Goal: Information Seeking & Learning: Learn about a topic

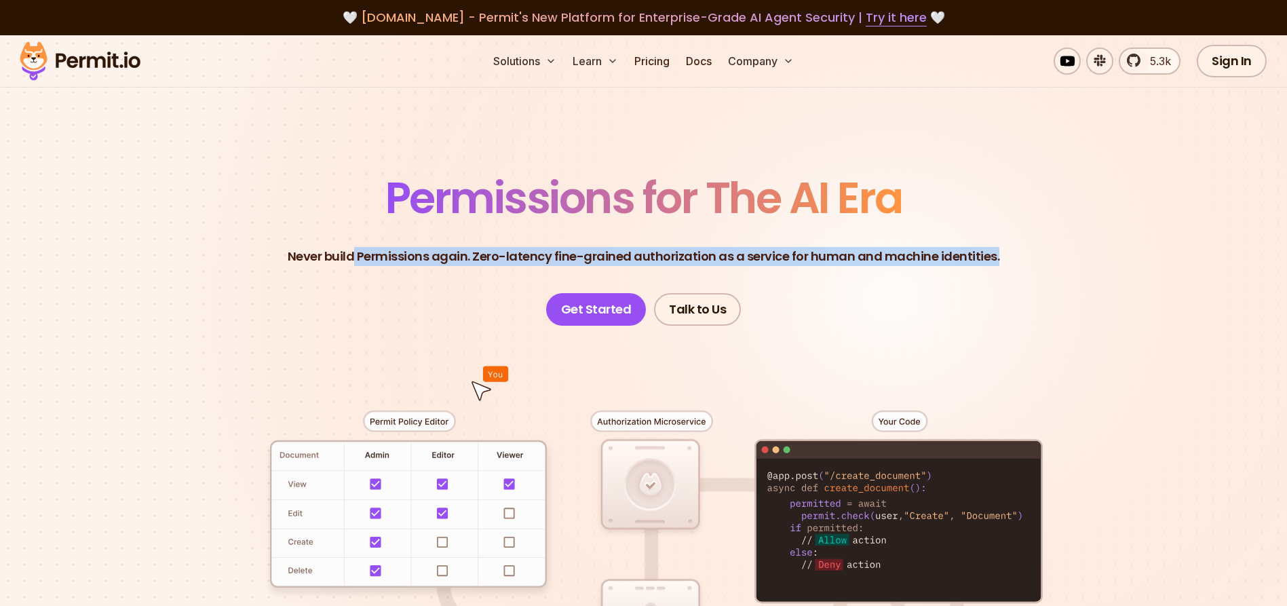
drag, startPoint x: 372, startPoint y: 258, endPoint x: 980, endPoint y: 277, distance: 607.5
click at [980, 277] on header "Permissions for The AI Era Never build Permissions again. Zero-latency fine-gra…" at bounding box center [644, 250] width 950 height 149
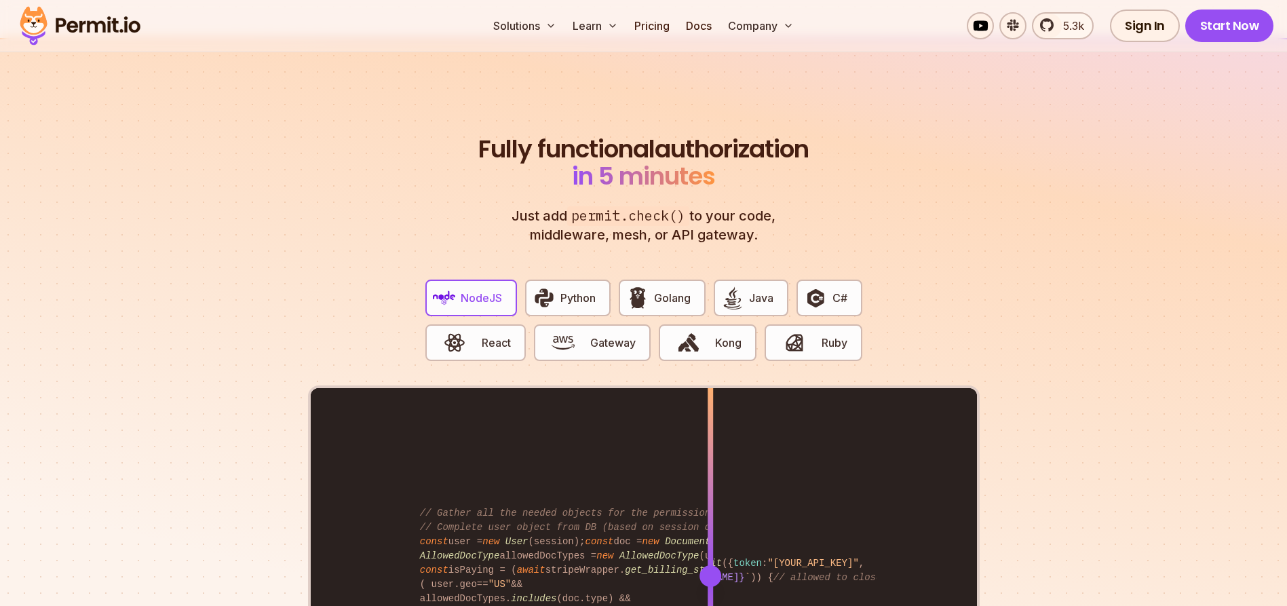
scroll to position [2477, 0]
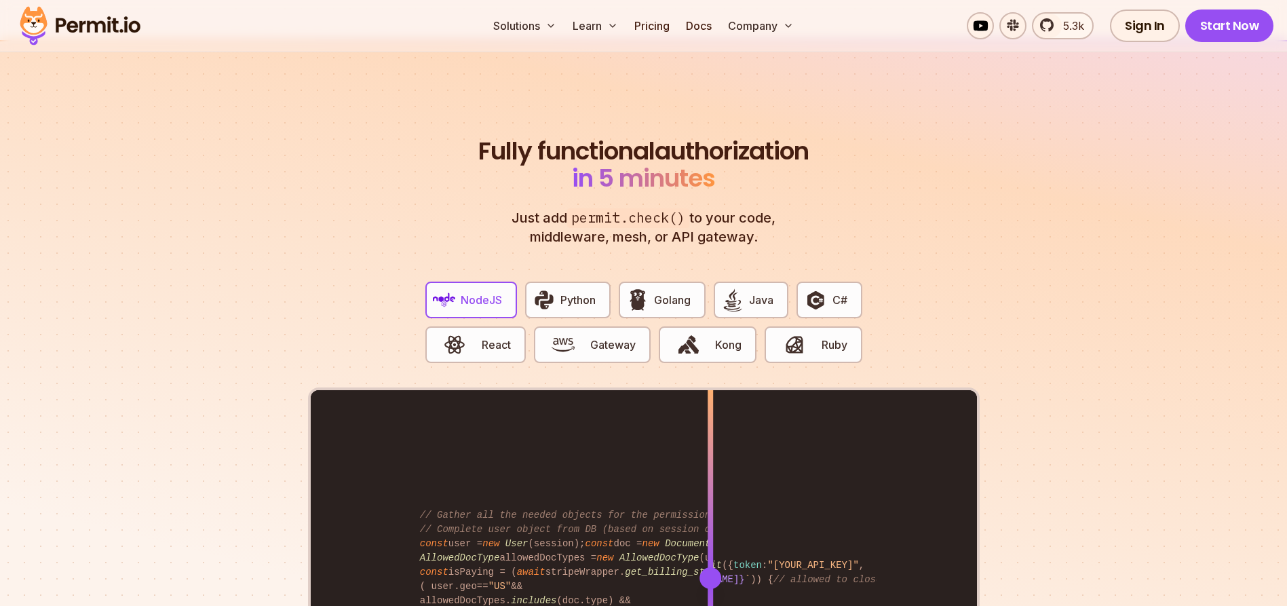
drag, startPoint x: 512, startPoint y: 166, endPoint x: 815, endPoint y: 223, distance: 308.7
click at [815, 223] on div "Fully functional authorization in 5 minutes Just add permit.check() to your cod…" at bounding box center [644, 480] width 672 height 685
click at [773, 227] on p "Just add permit.check() to your code, middleware, mesh, or API gateway." at bounding box center [643, 227] width 293 height 38
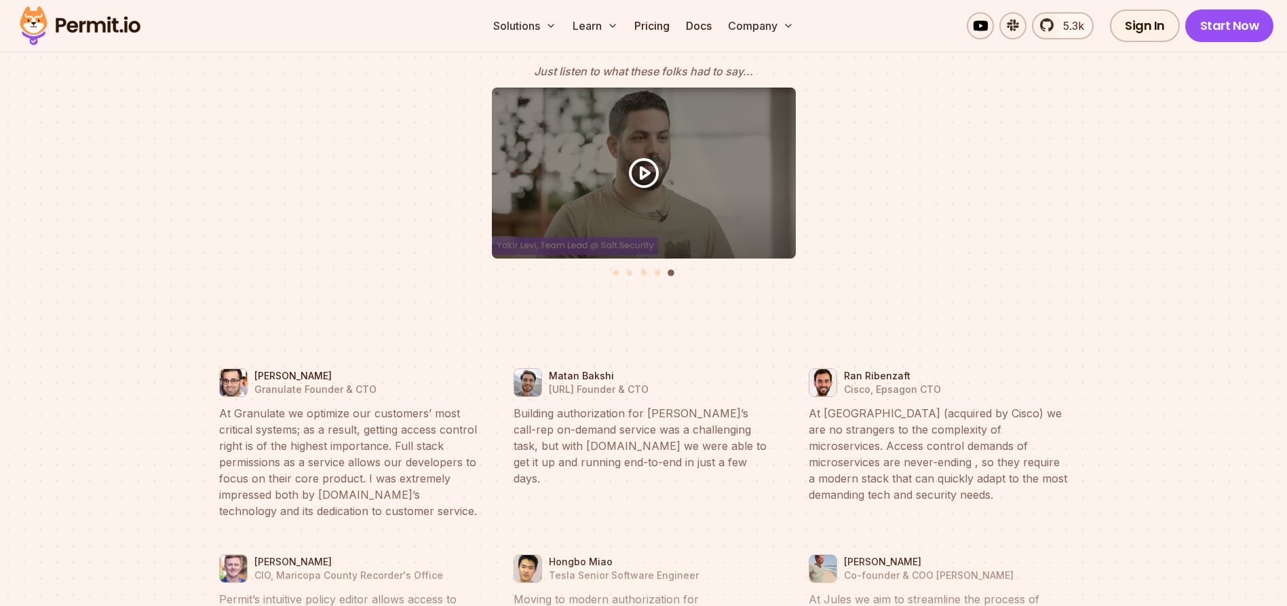
scroll to position [5619, 0]
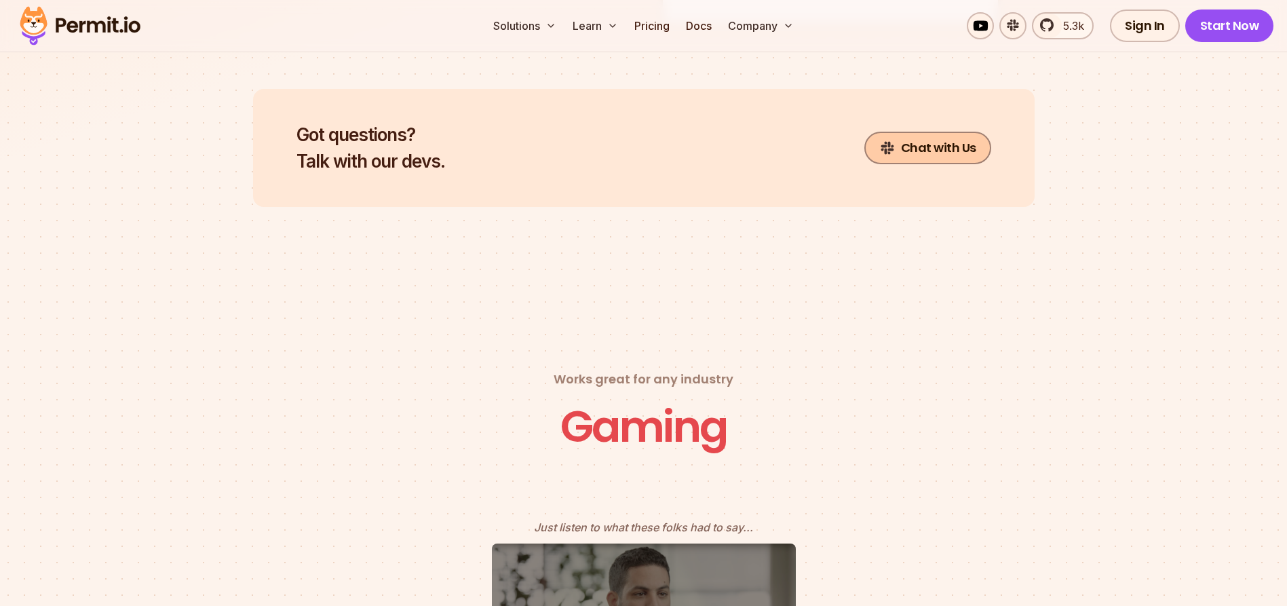
click at [958, 132] on link "Chat with Us" at bounding box center [927, 148] width 127 height 33
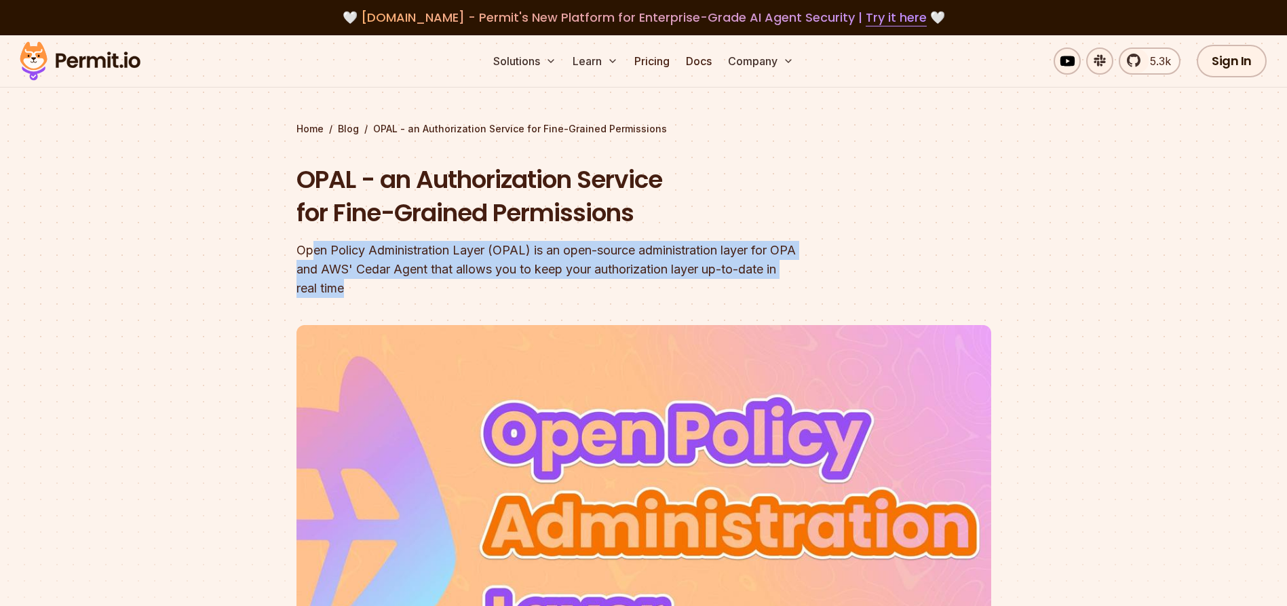
drag, startPoint x: 311, startPoint y: 249, endPoint x: 424, endPoint y: 288, distance: 119.1
click at [424, 288] on div "Open Policy Administration Layer (OPAL) is an open-source administration layer …" at bounding box center [556, 269] width 521 height 57
drag, startPoint x: 404, startPoint y: 290, endPoint x: 313, endPoint y: 247, distance: 101.1
click at [313, 247] on div "Open Policy Administration Layer (OPAL) is an open-source administration layer …" at bounding box center [556, 269] width 521 height 57
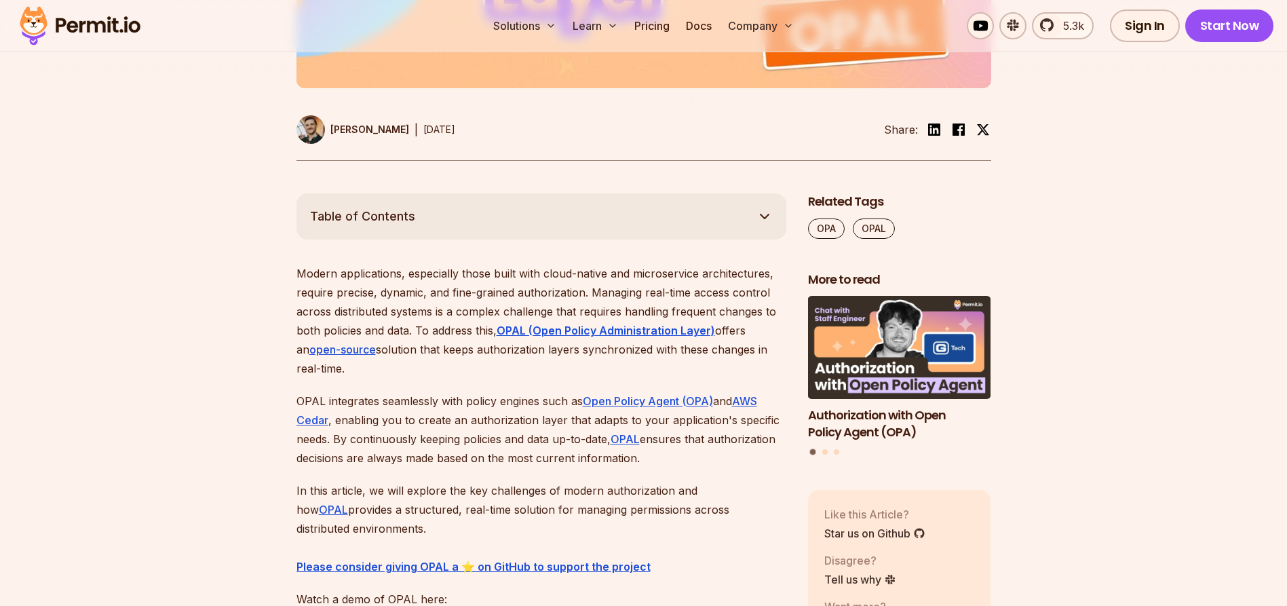
scroll to position [702, 0]
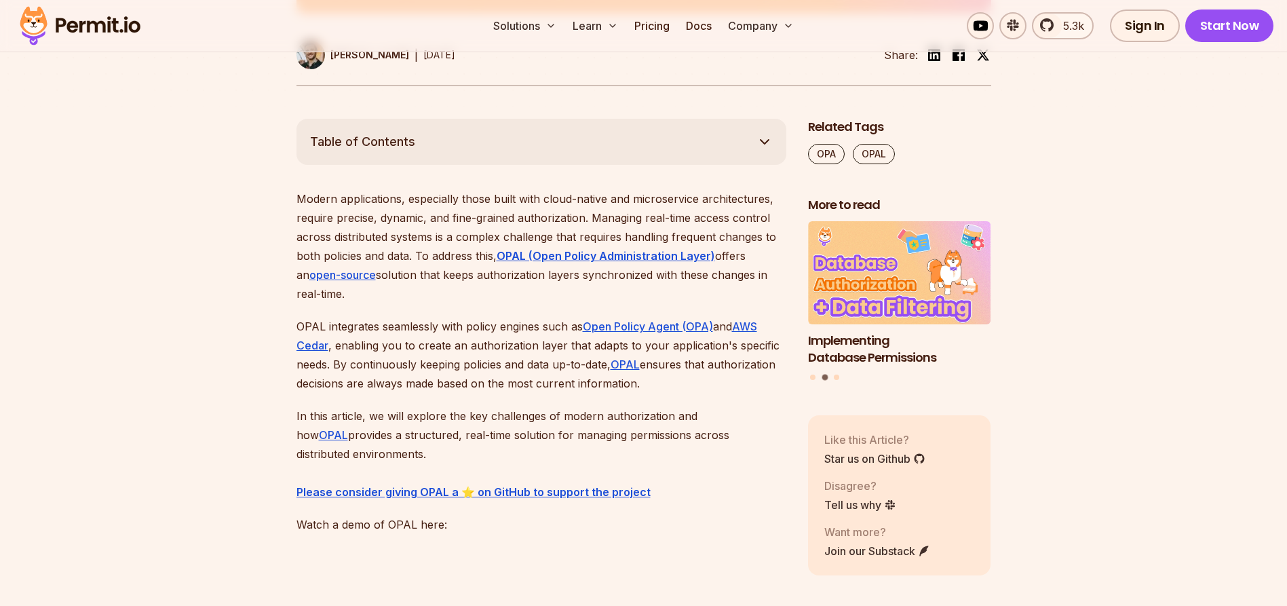
drag, startPoint x: 301, startPoint y: 202, endPoint x: 472, endPoint y: 287, distance: 191.4
click at [472, 287] on p "Modern applications, especially those built with cloud-native and microservice …" at bounding box center [541, 246] width 490 height 114
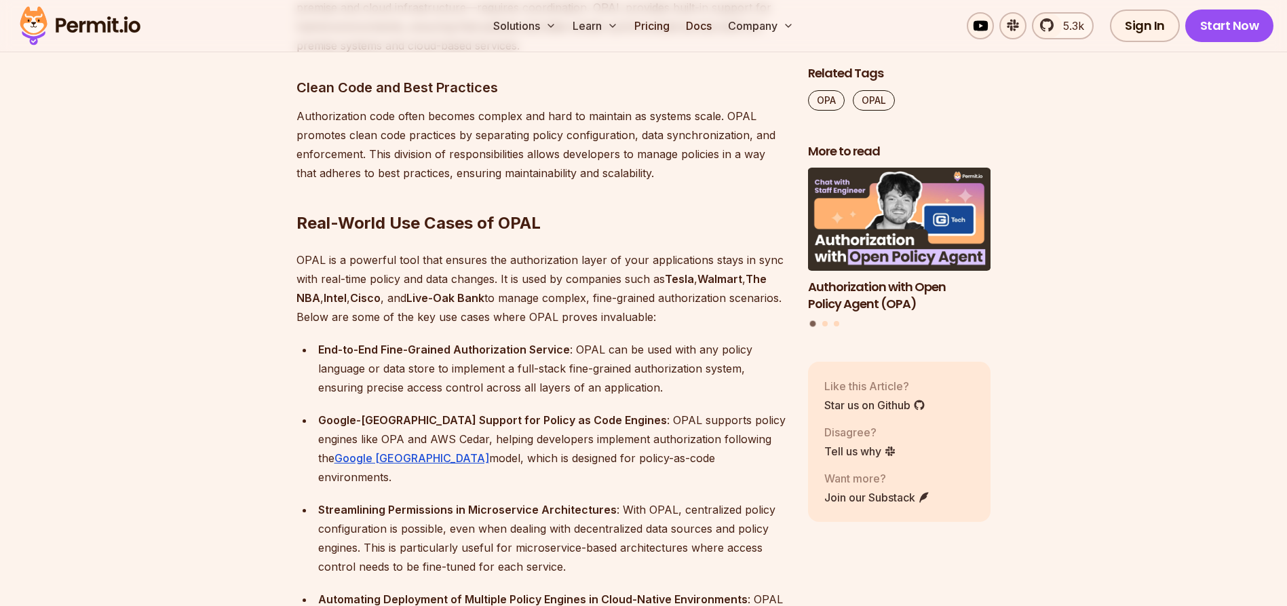
scroll to position [4214, 0]
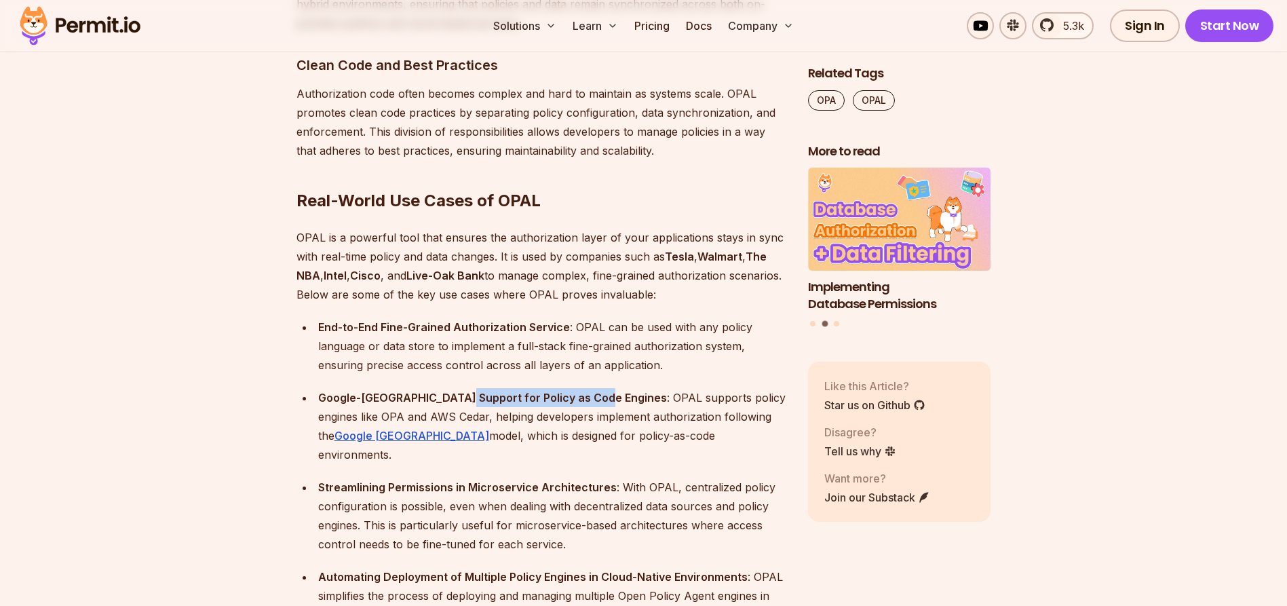
drag, startPoint x: 453, startPoint y: 387, endPoint x: 594, endPoint y: 383, distance: 140.5
click at [594, 388] on div "Google-Zanzibar Support for Policy as Code Engines : OPAL supports policy engin…" at bounding box center [552, 426] width 468 height 76
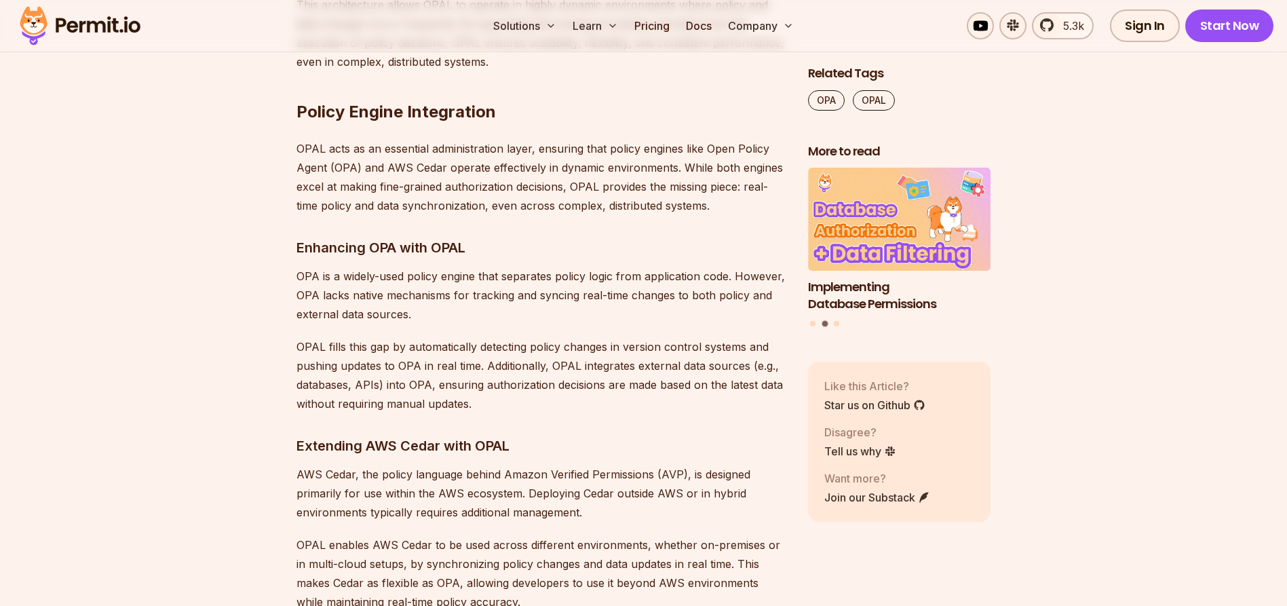
scroll to position [6417, 0]
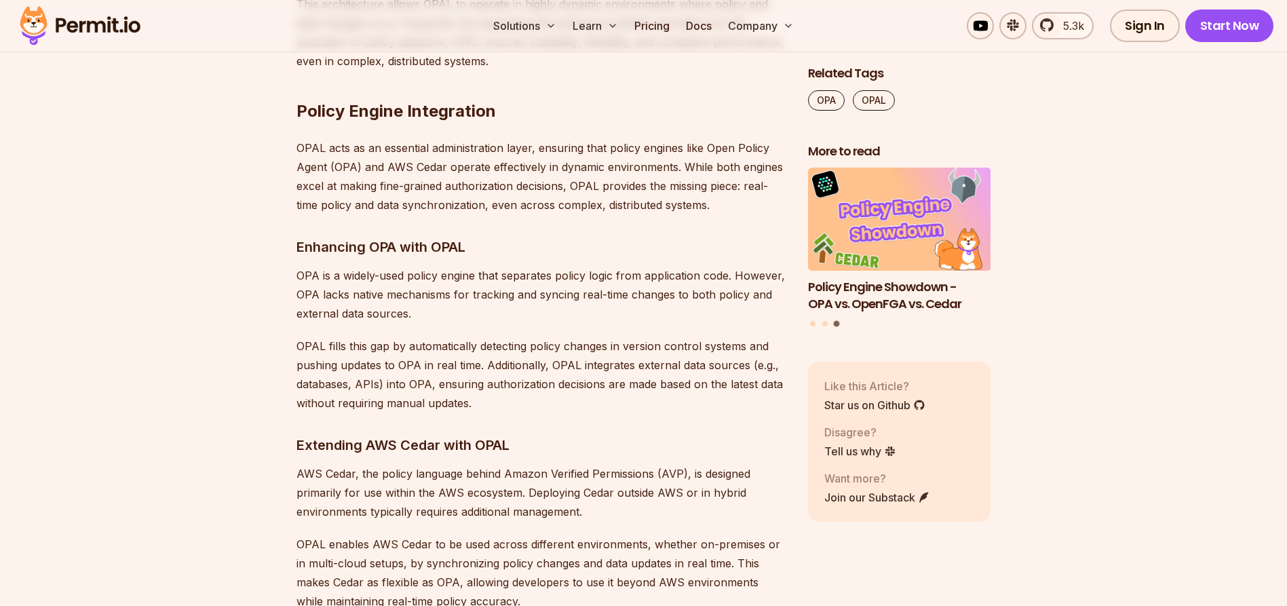
drag, startPoint x: 329, startPoint y: 290, endPoint x: 529, endPoint y: 349, distance: 208.5
click at [530, 348] on p "OPAL fills this gap by automatically detecting policy changes in version contro…" at bounding box center [541, 375] width 490 height 76
click at [492, 353] on p "OPAL fills this gap by automatically detecting policy changes in version contro…" at bounding box center [541, 375] width 490 height 76
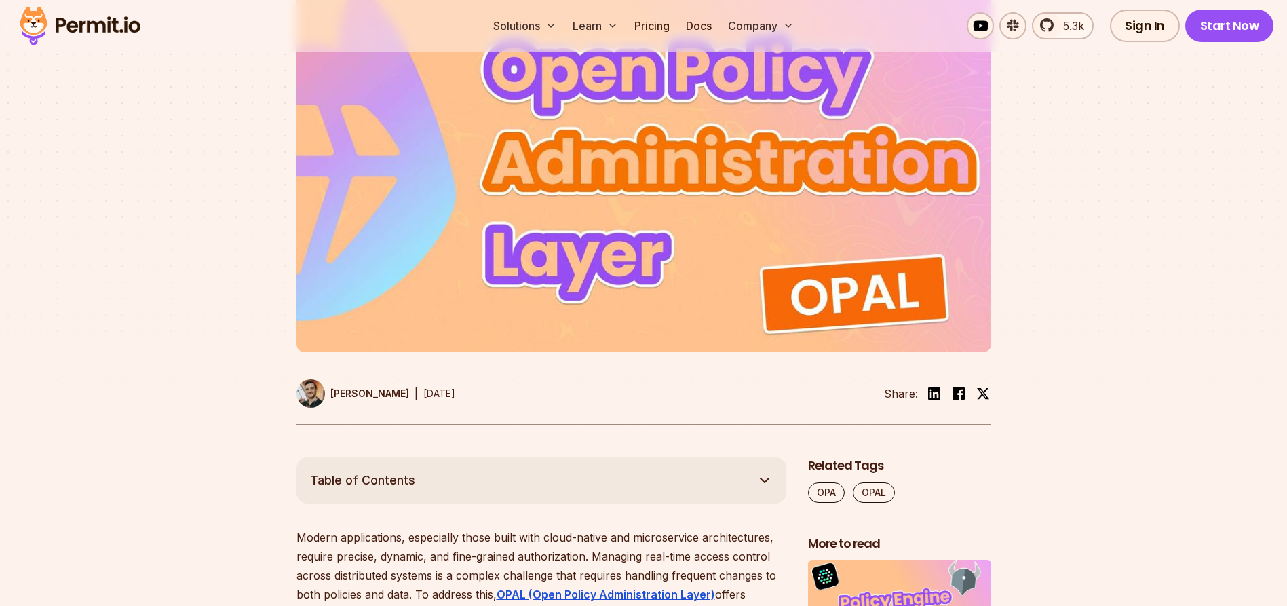
scroll to position [61, 0]
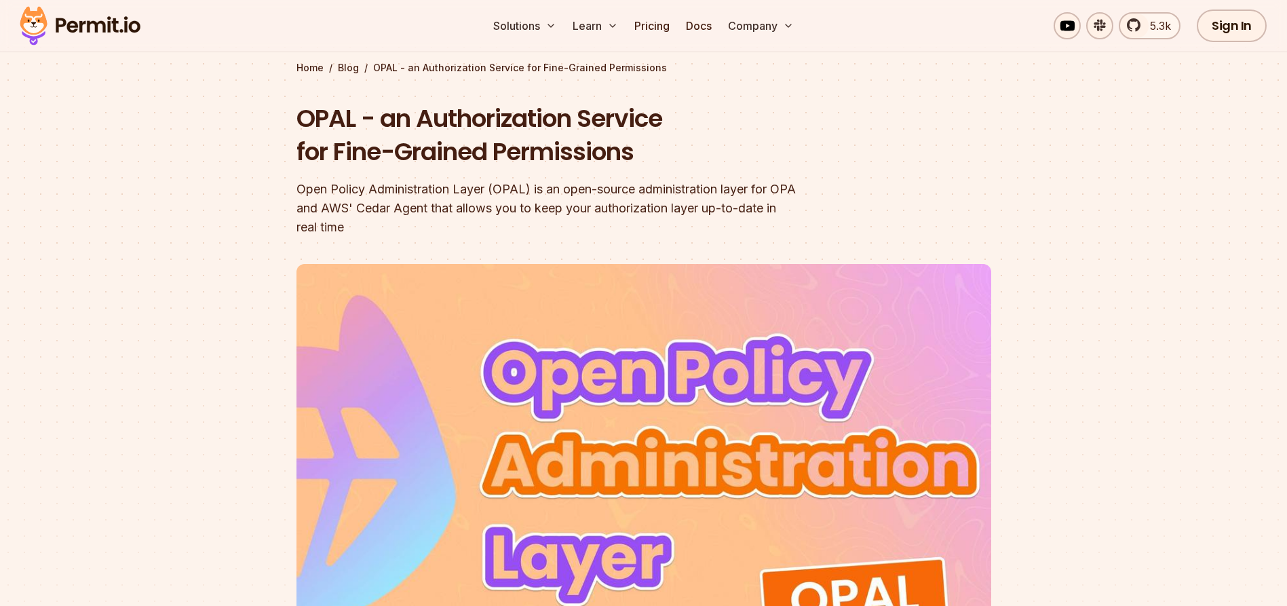
click at [581, 198] on div "Open Policy Administration Layer (OPAL) is an open-source administration layer …" at bounding box center [556, 208] width 521 height 57
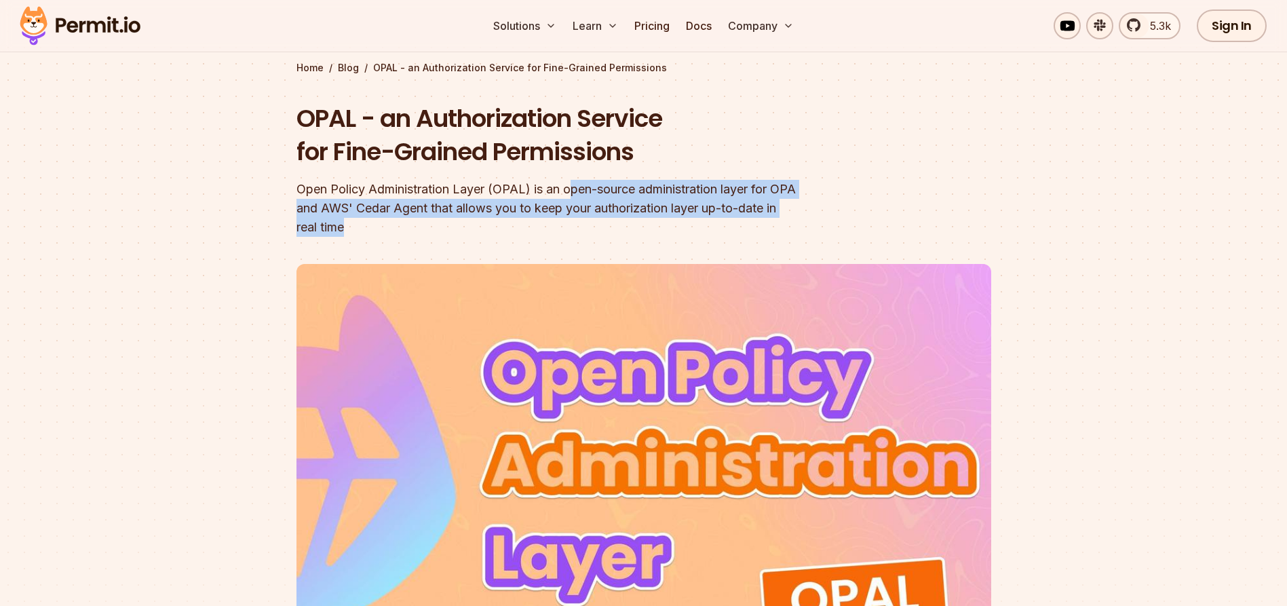
drag, startPoint x: 575, startPoint y: 193, endPoint x: 381, endPoint y: 223, distance: 197.0
click at [381, 223] on div "Open Policy Administration Layer (OPAL) is an open-source administration layer …" at bounding box center [556, 208] width 521 height 57
click at [371, 226] on div "Open Policy Administration Layer (OPAL) is an open-source administration layer …" at bounding box center [556, 208] width 521 height 57
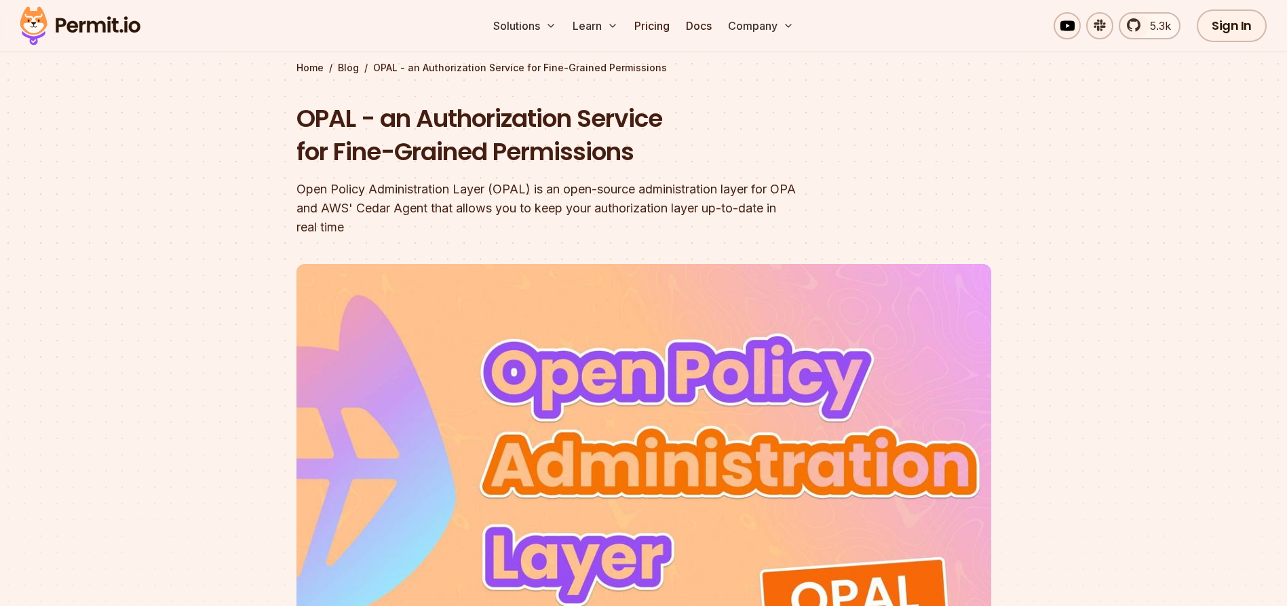
click at [370, 230] on div "Open Policy Administration Layer (OPAL) is an open-source administration layer …" at bounding box center [556, 208] width 521 height 57
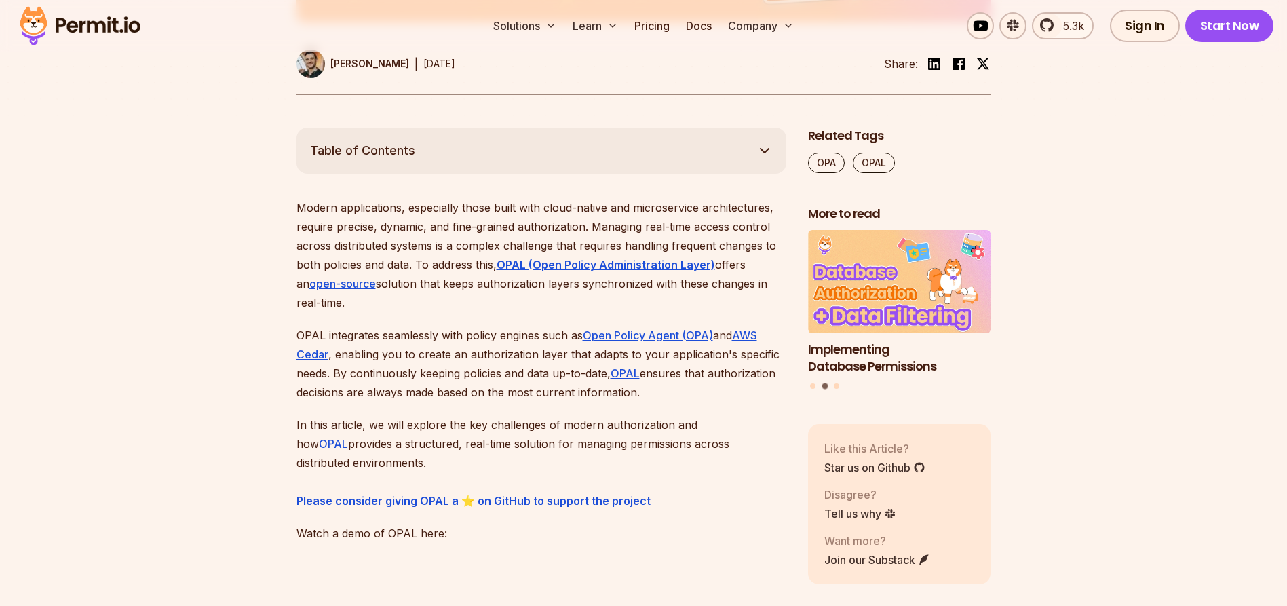
scroll to position [703, 0]
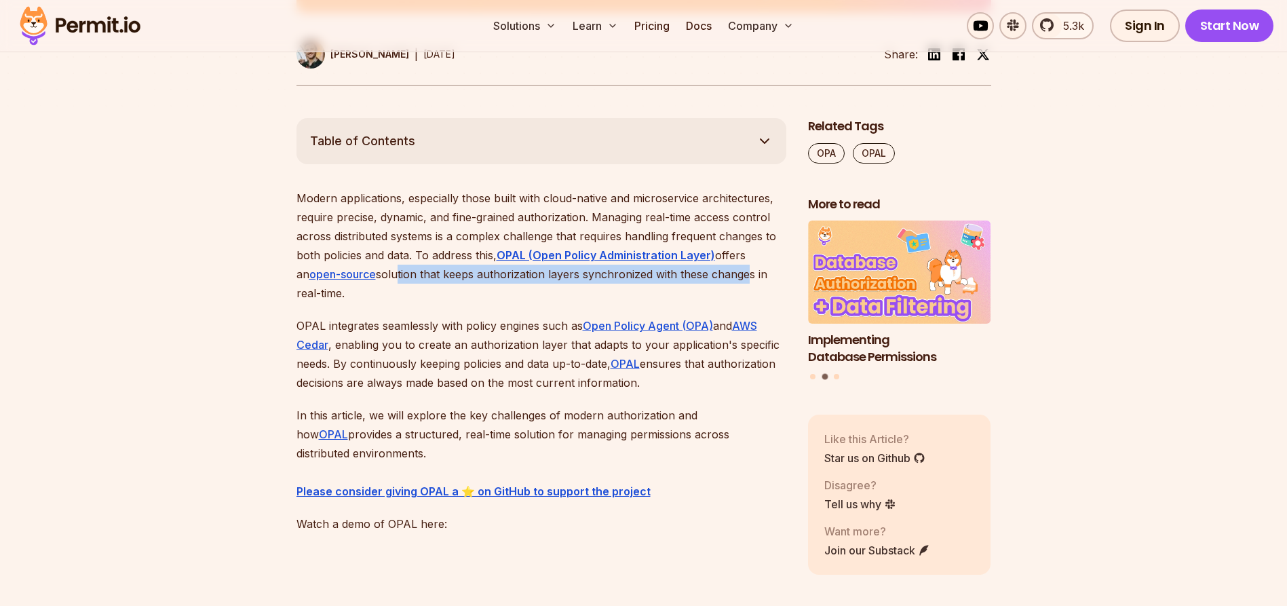
drag, startPoint x: 442, startPoint y: 273, endPoint x: 742, endPoint y: 271, distance: 300.6
click at [742, 271] on p "Modern applications, especially those built with cloud-native and microservice …" at bounding box center [541, 246] width 490 height 114
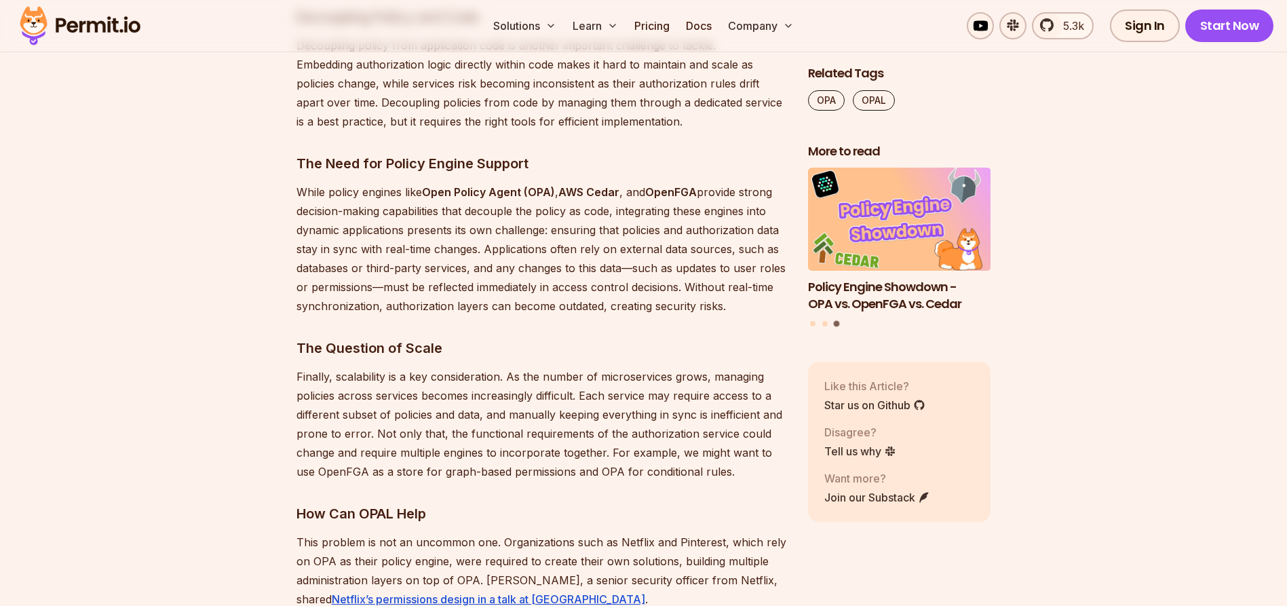
scroll to position [1794, 0]
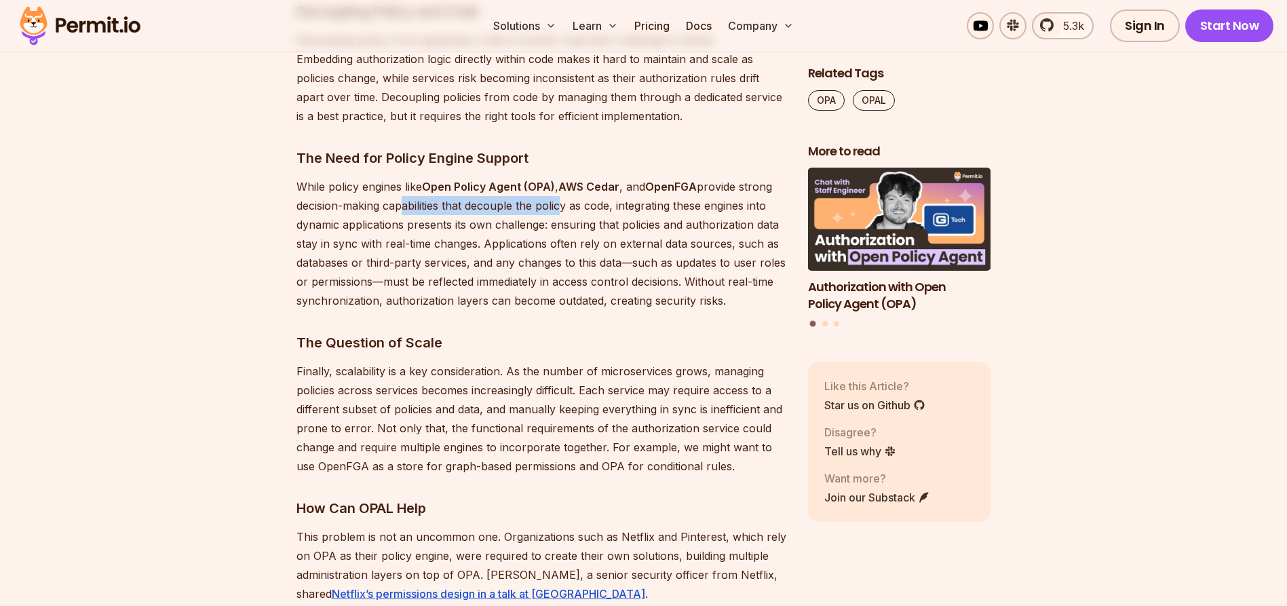
drag, startPoint x: 400, startPoint y: 206, endPoint x: 559, endPoint y: 206, distance: 158.8
click at [559, 206] on p "While policy engines like Open Policy Agent (OPA) , AWS Cedar , and OpenFGA pro…" at bounding box center [541, 243] width 490 height 133
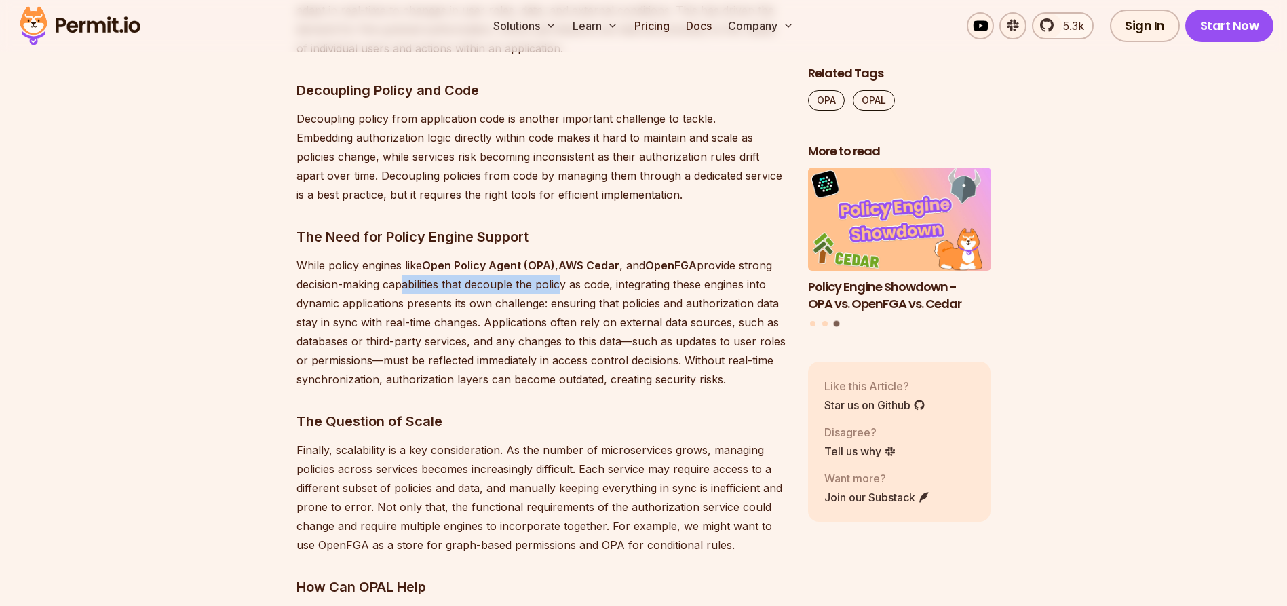
scroll to position [1759, 0]
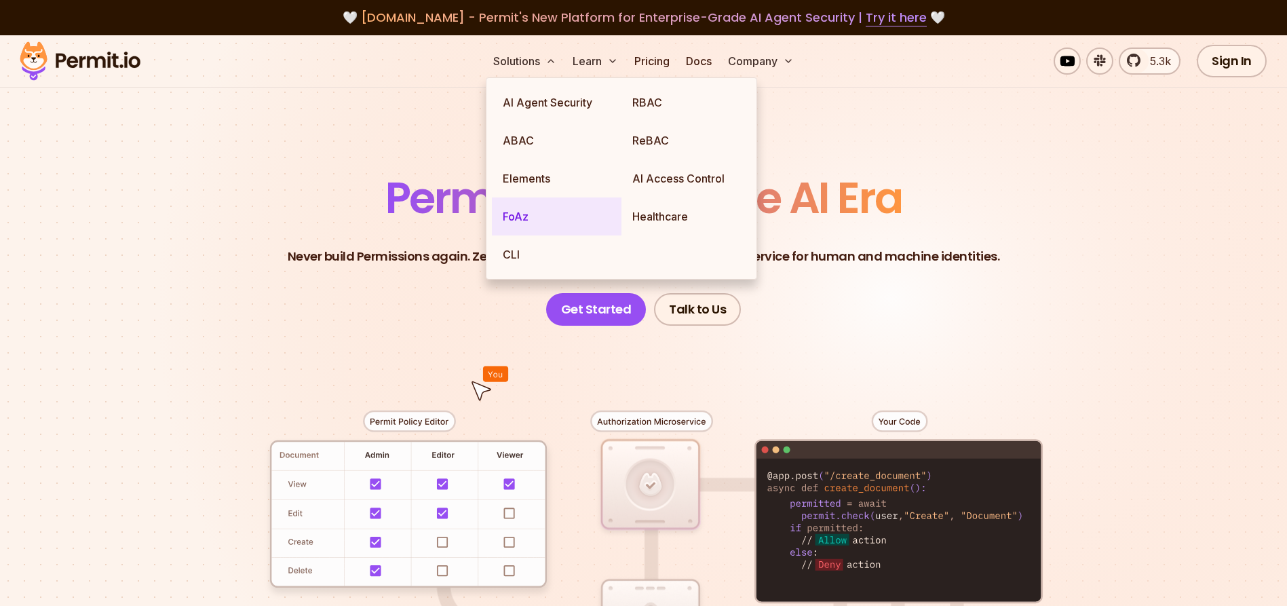
click at [517, 216] on link "FoAz" at bounding box center [557, 216] width 130 height 38
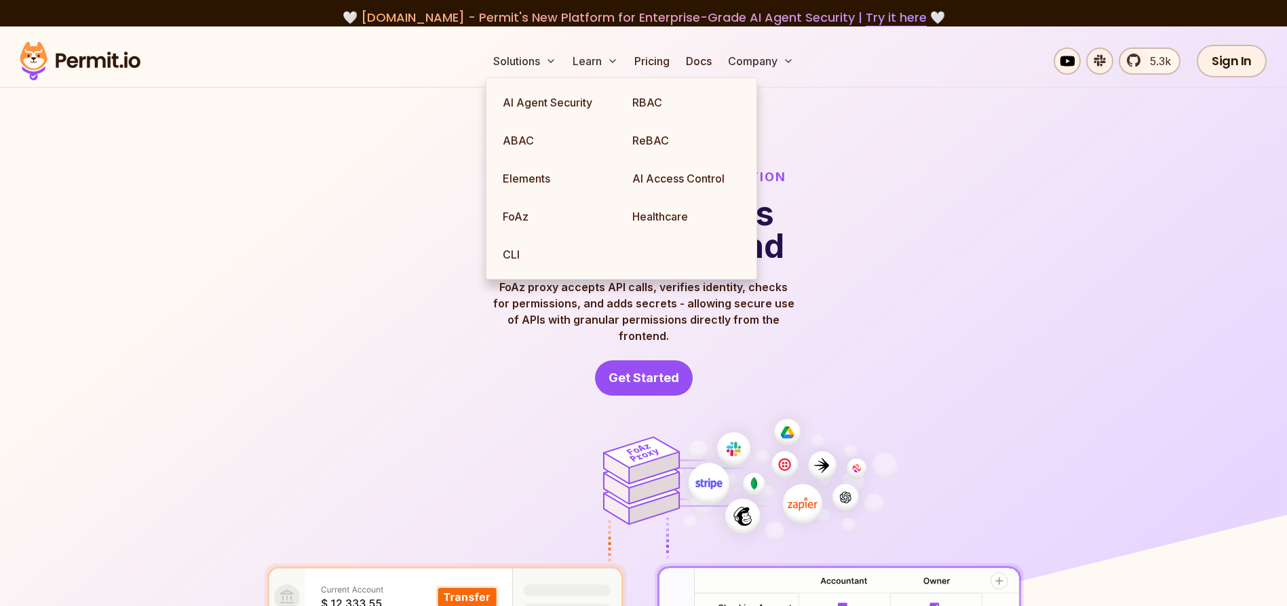
click at [963, 237] on div "FoAz: Frontend Only Authorization Use secure APIs from the frontend FoAz proxy …" at bounding box center [644, 282] width 760 height 228
click at [849, 133] on img at bounding box center [643, 430] width 1287 height 809
click at [807, 129] on img at bounding box center [643, 430] width 1287 height 809
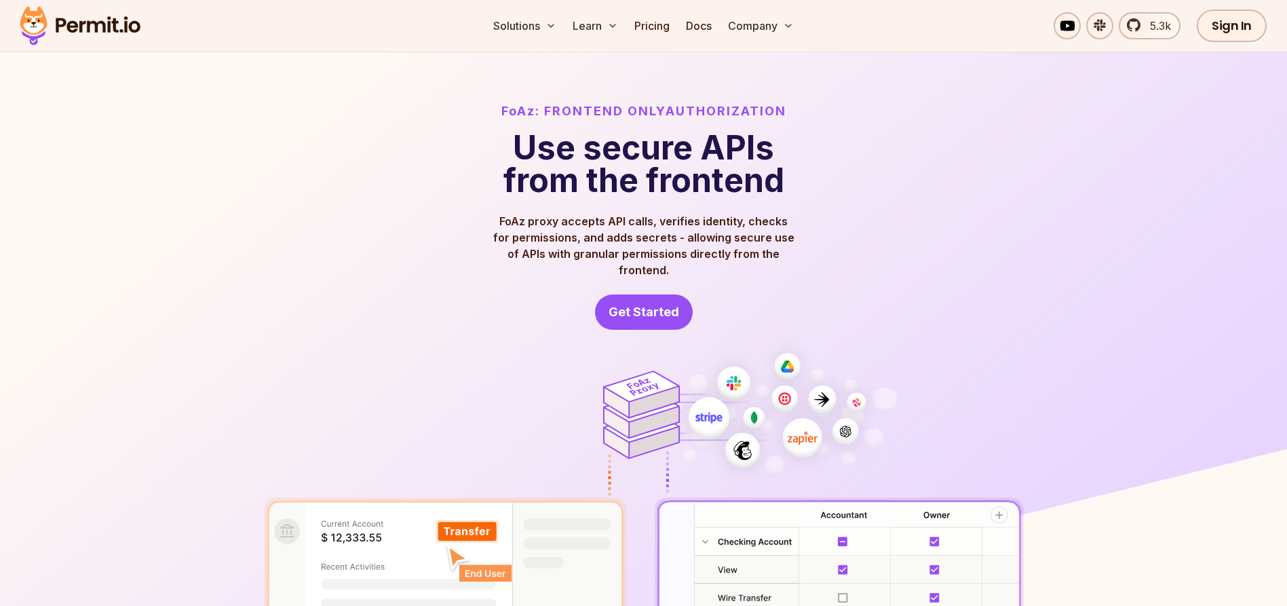
scroll to position [23, 0]
